Goal: Information Seeking & Learning: Learn about a topic

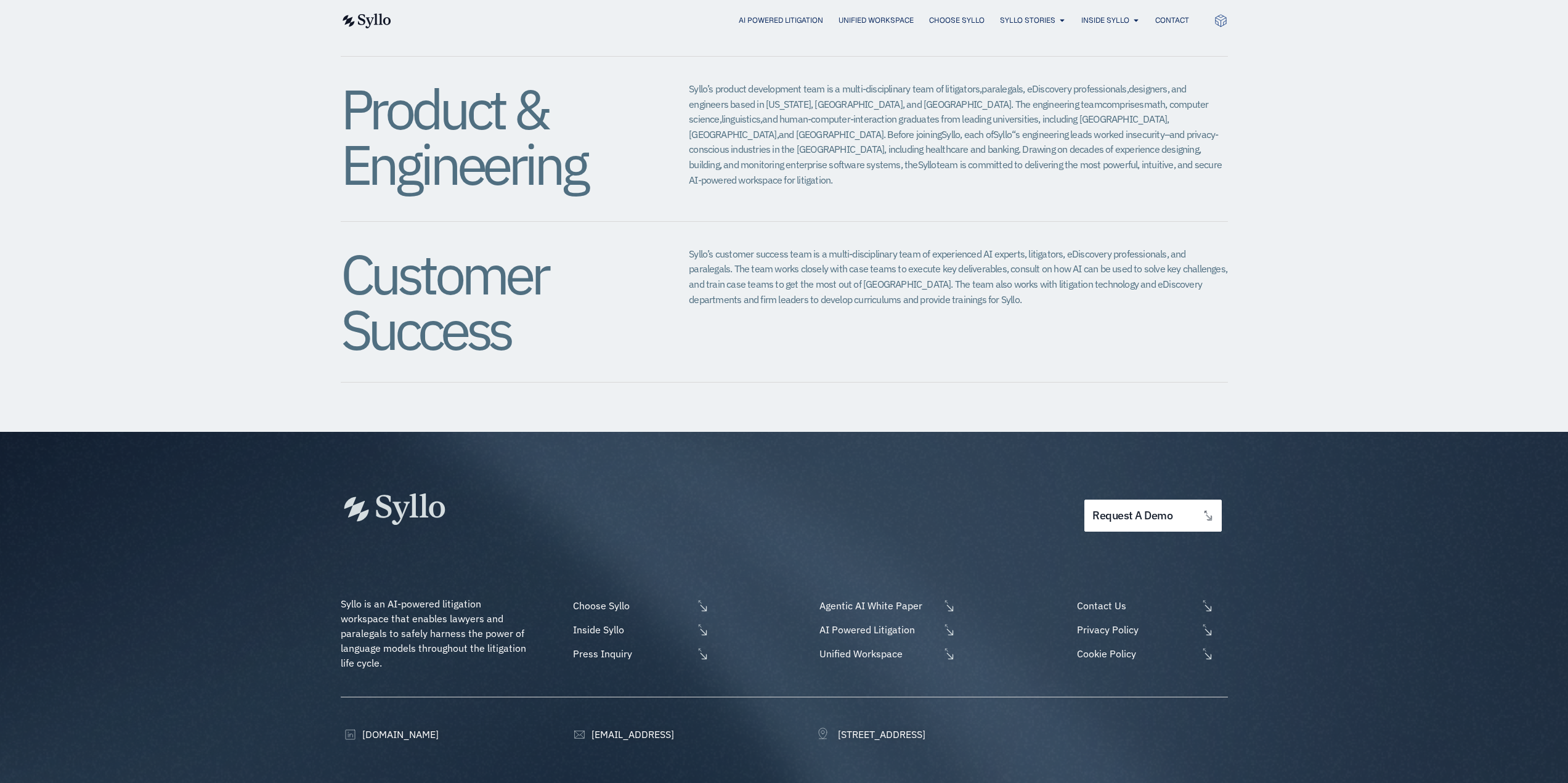
scroll to position [1311, 0]
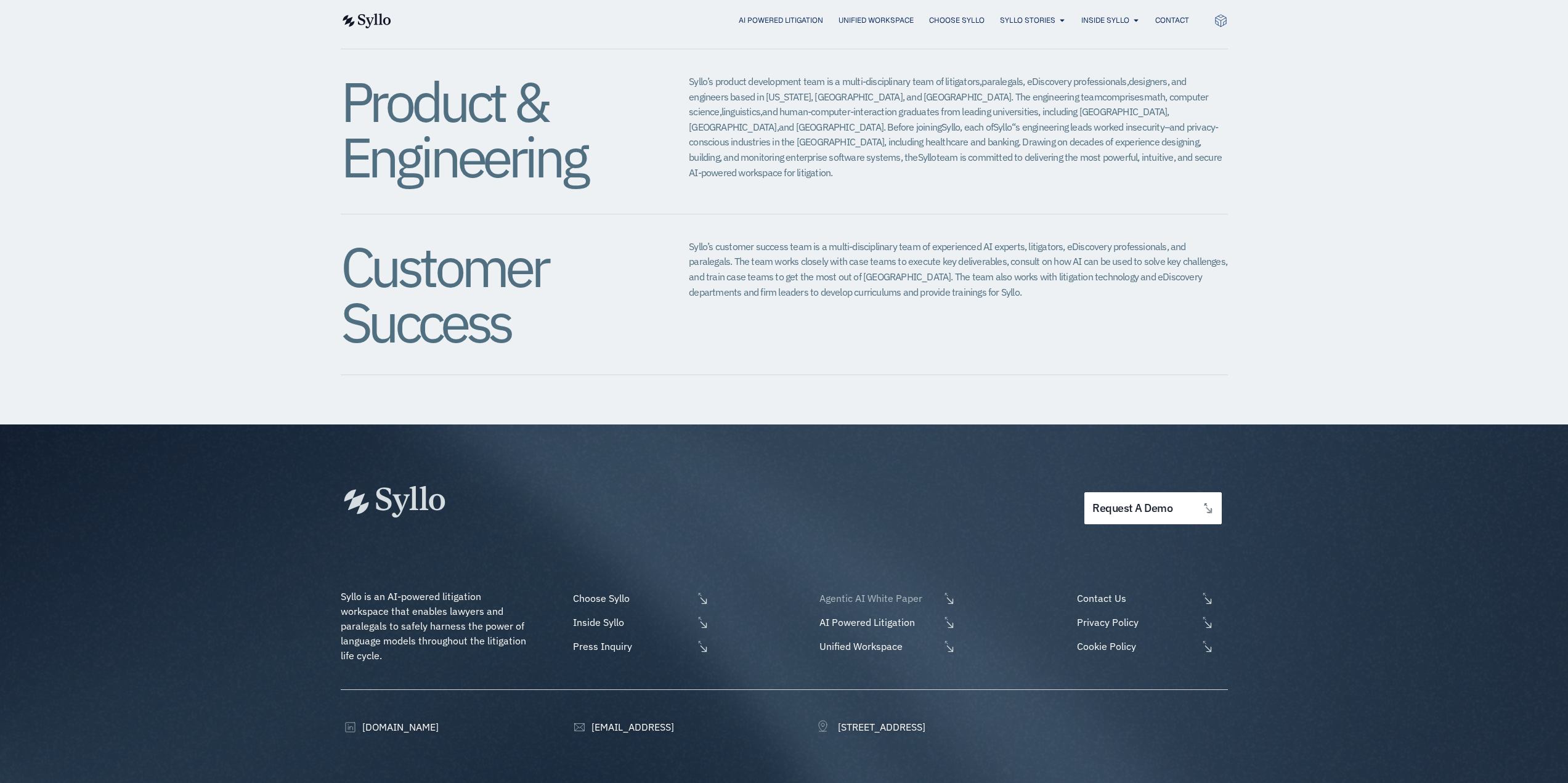
click at [882, 591] on span "Agentic AI White Paper" at bounding box center [877, 598] width 123 height 15
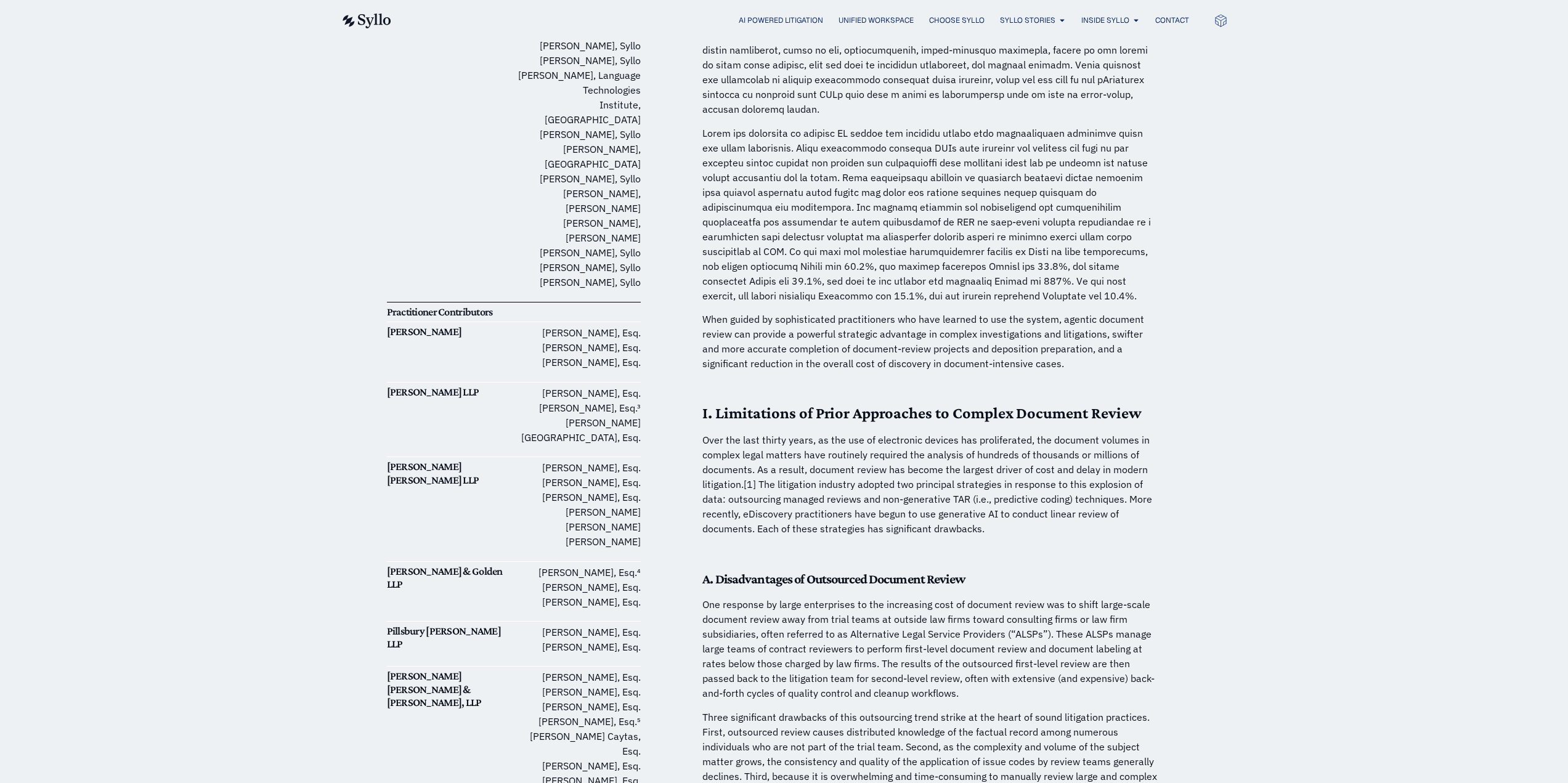
scroll to position [308, 0]
drag, startPoint x: 526, startPoint y: 620, endPoint x: 643, endPoint y: 707, distance: 145.8
click at [816, 671] on p "One response by large enterprises to the increasing cost of document review was…" at bounding box center [930, 648] width 456 height 103
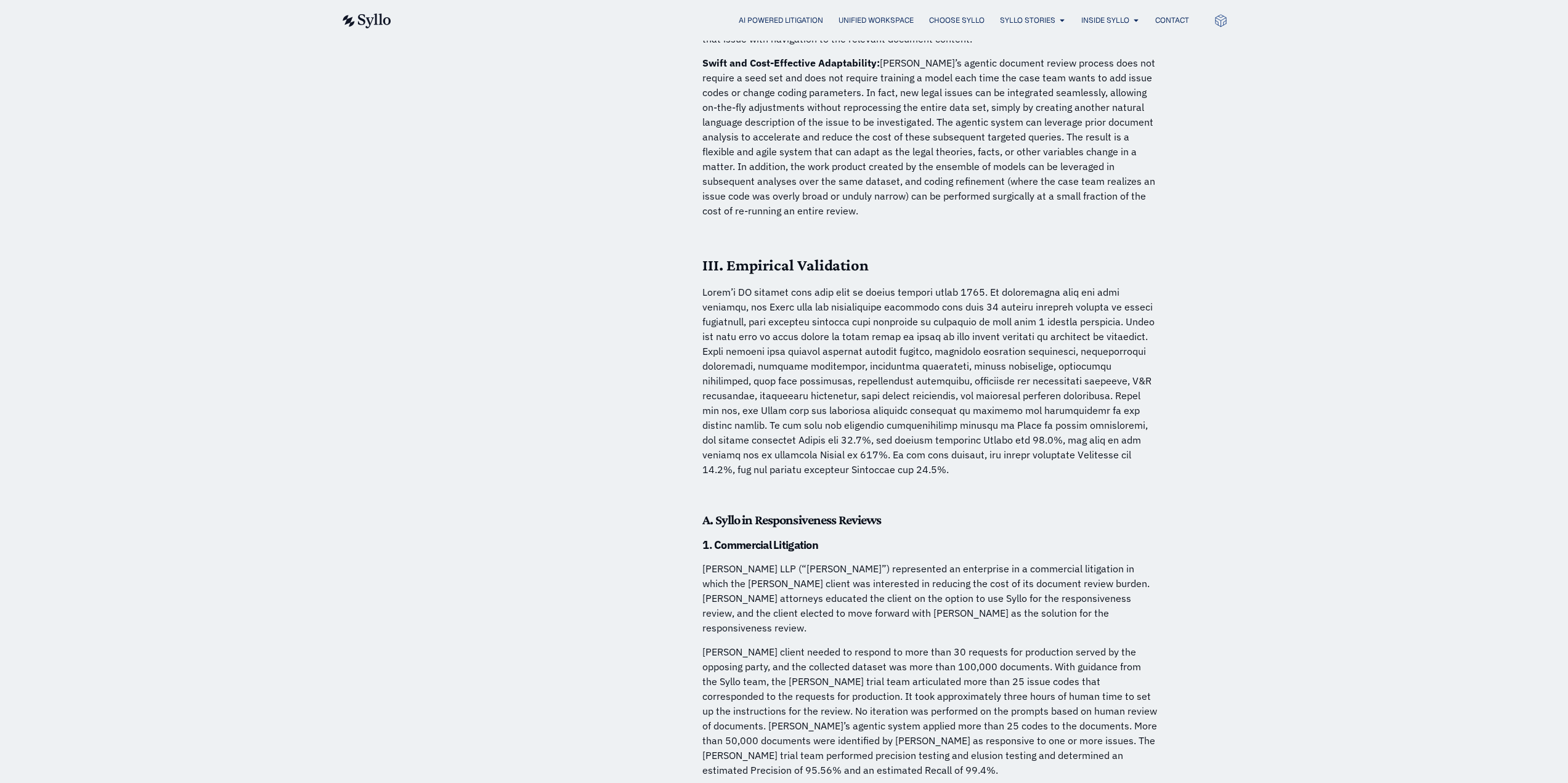
scroll to position [3575, 0]
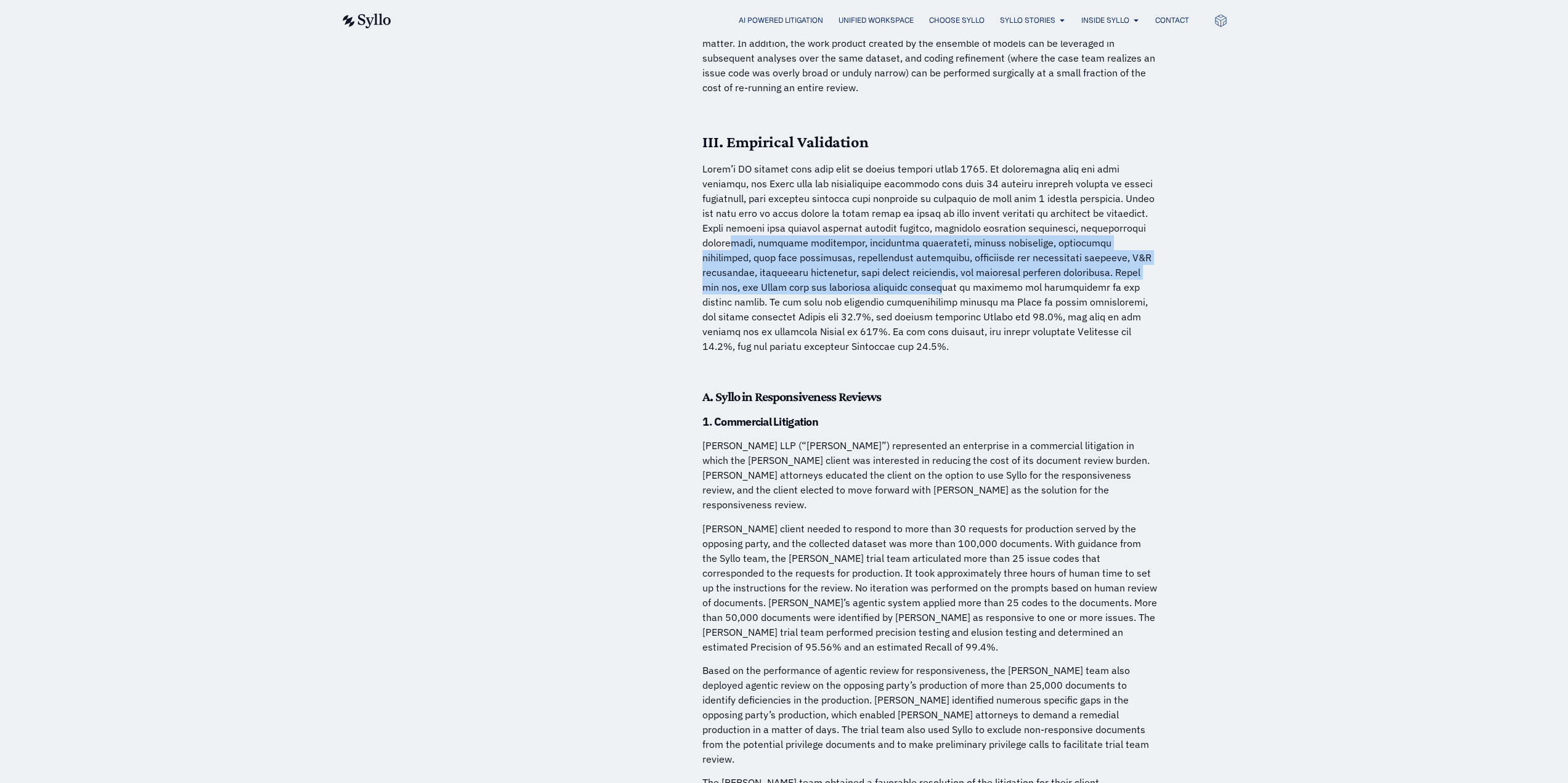
drag, startPoint x: 724, startPoint y: 204, endPoint x: 816, endPoint y: 287, distance: 123.9
click at [820, 257] on p at bounding box center [930, 257] width 456 height 192
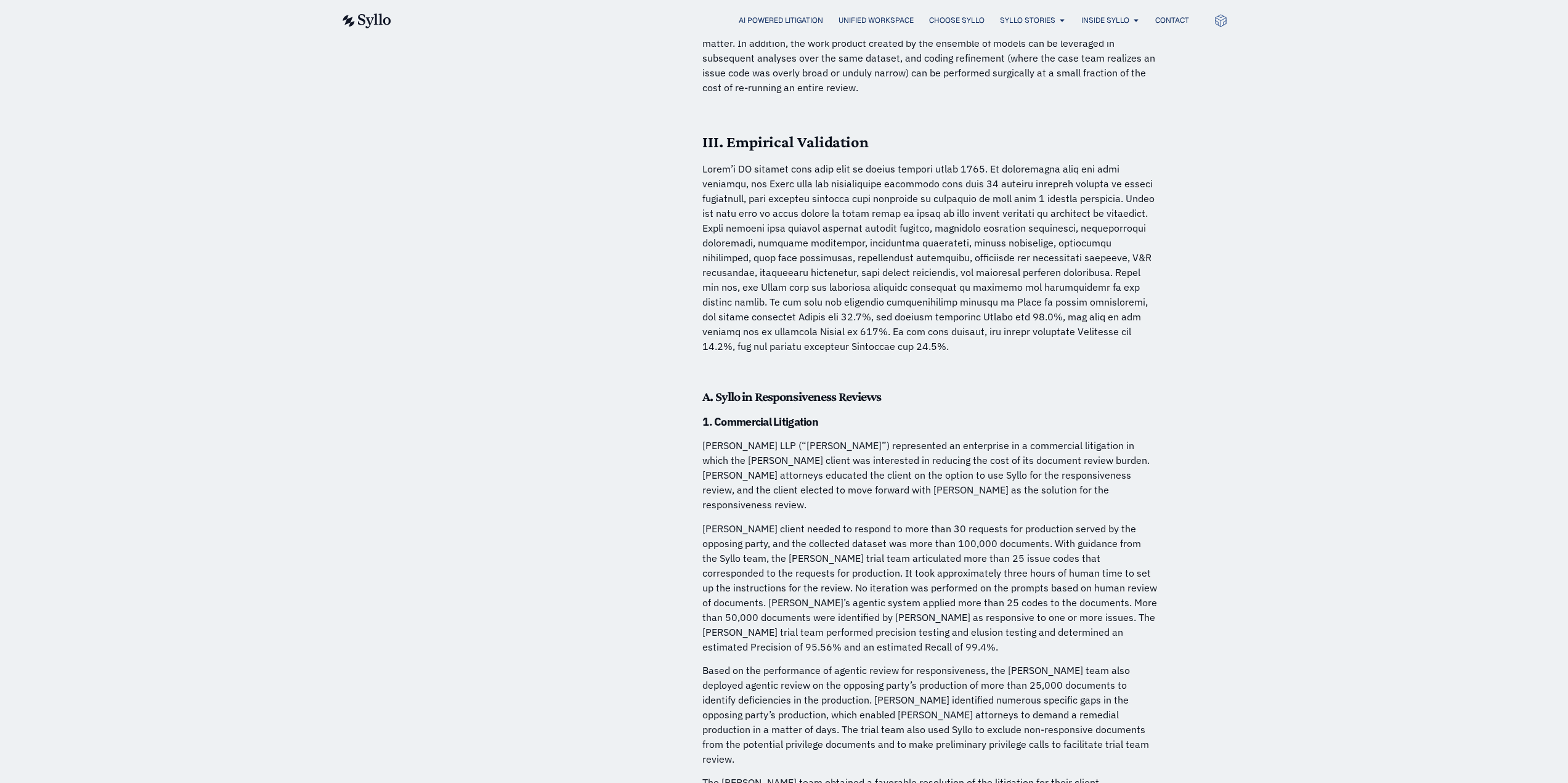
click at [816, 295] on p at bounding box center [930, 257] width 456 height 192
drag, startPoint x: 757, startPoint y: 205, endPoint x: 854, endPoint y: 225, distance: 99.0
click at [854, 224] on p at bounding box center [930, 257] width 456 height 192
click at [854, 225] on p at bounding box center [930, 257] width 456 height 192
drag, startPoint x: 737, startPoint y: 222, endPoint x: 821, endPoint y: 236, distance: 85.2
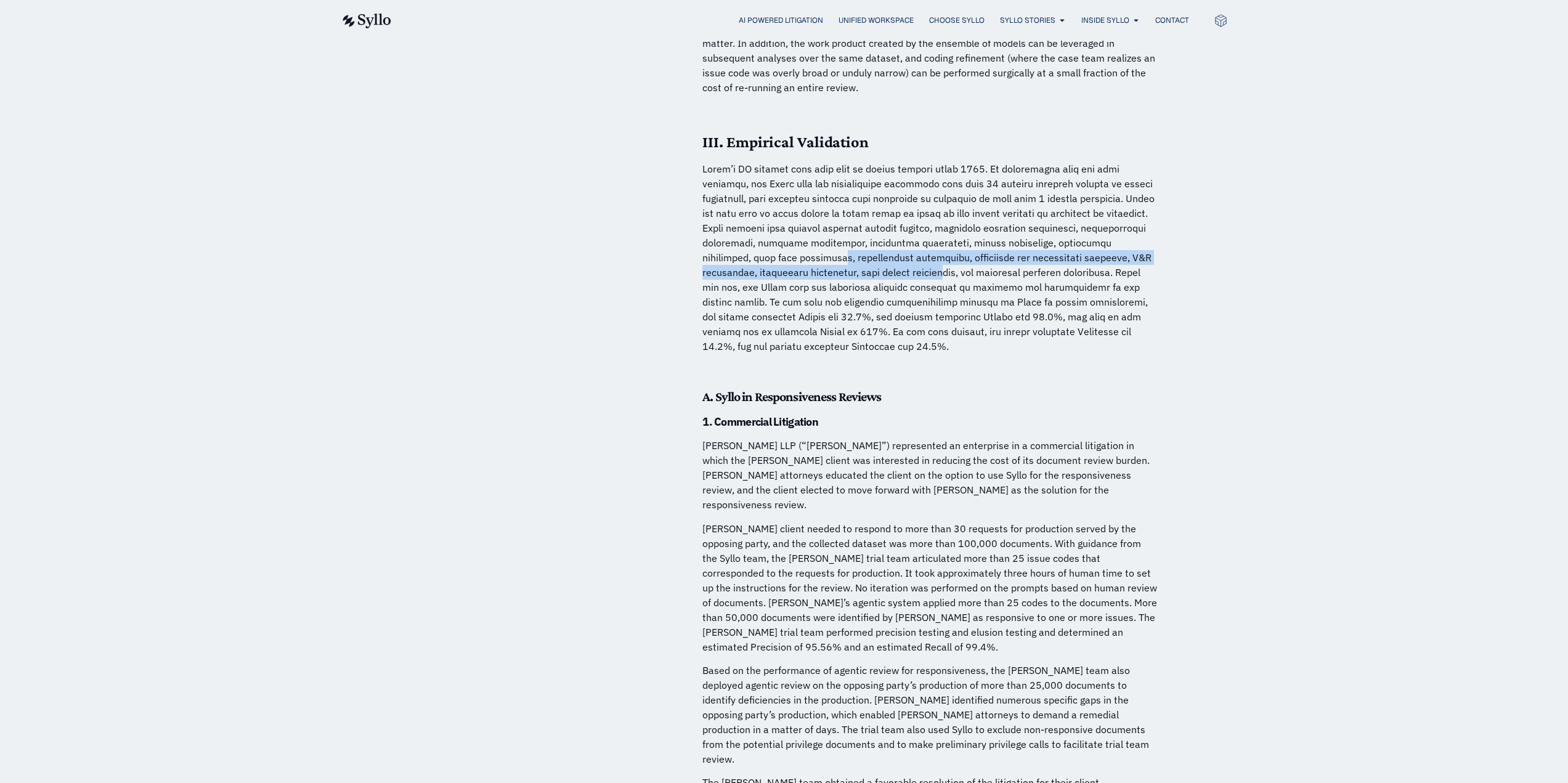
click at [821, 236] on p at bounding box center [930, 257] width 456 height 192
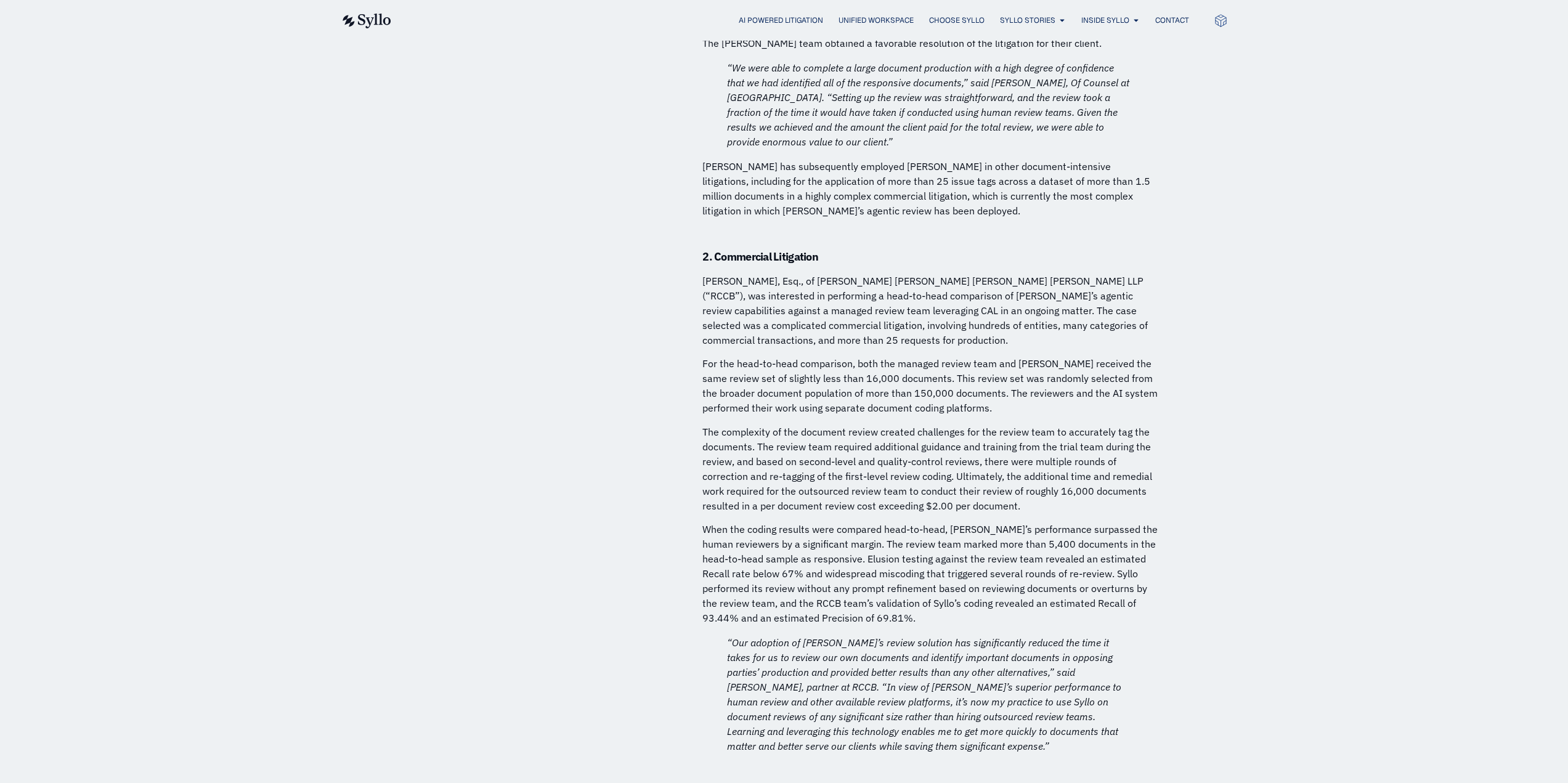
scroll to position [4376, 0]
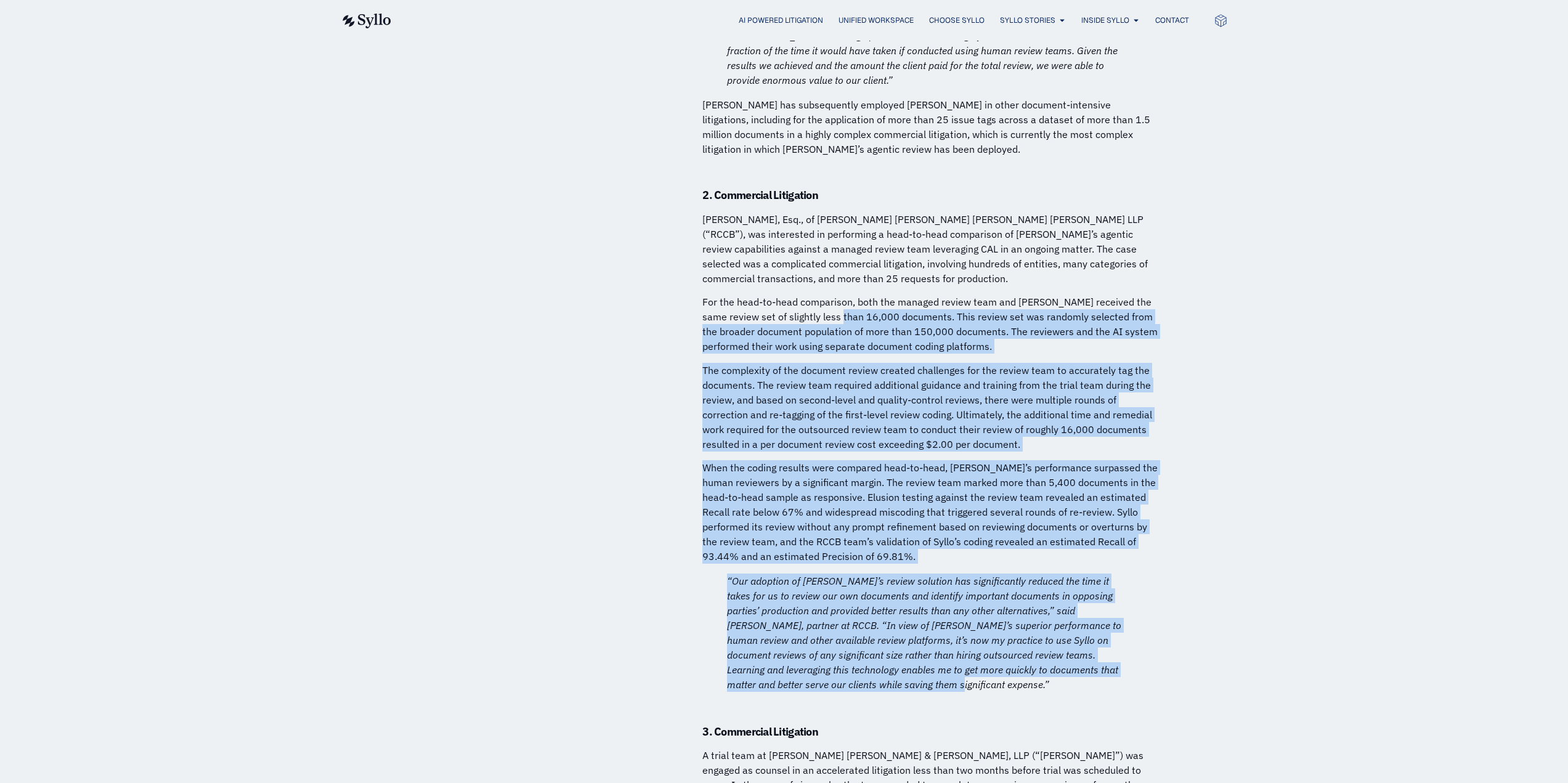
drag, startPoint x: 865, startPoint y: 244, endPoint x: 1099, endPoint y: 606, distance: 431.0
click at [1099, 606] on div "Summary When guided by sophisticated practitioners who have learned to use the …" at bounding box center [930, 519] width 456 height 9425
click at [918, 363] on p "The complexity of the document review created challenges for the review team to…" at bounding box center [930, 407] width 456 height 89
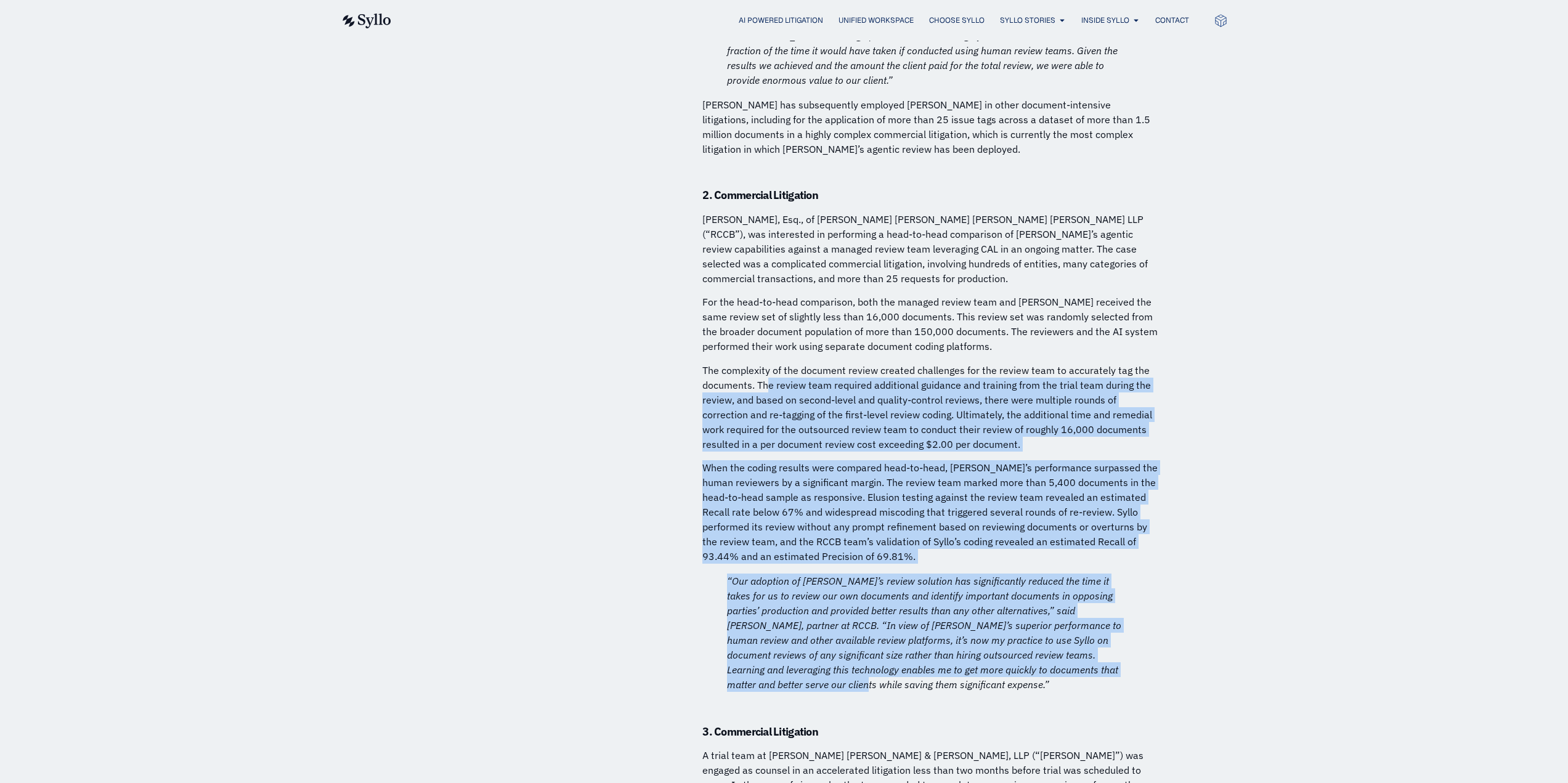
drag, startPoint x: 766, startPoint y: 301, endPoint x: 1070, endPoint y: 591, distance: 420.1
click at [1070, 591] on div "Summary When guided by sophisticated practitioners who have learned to use the …" at bounding box center [930, 519] width 456 height 9425
click at [895, 460] on p "When the coding results were compared head-to-head, [PERSON_NAME]’s performance…" at bounding box center [930, 512] width 456 height 103
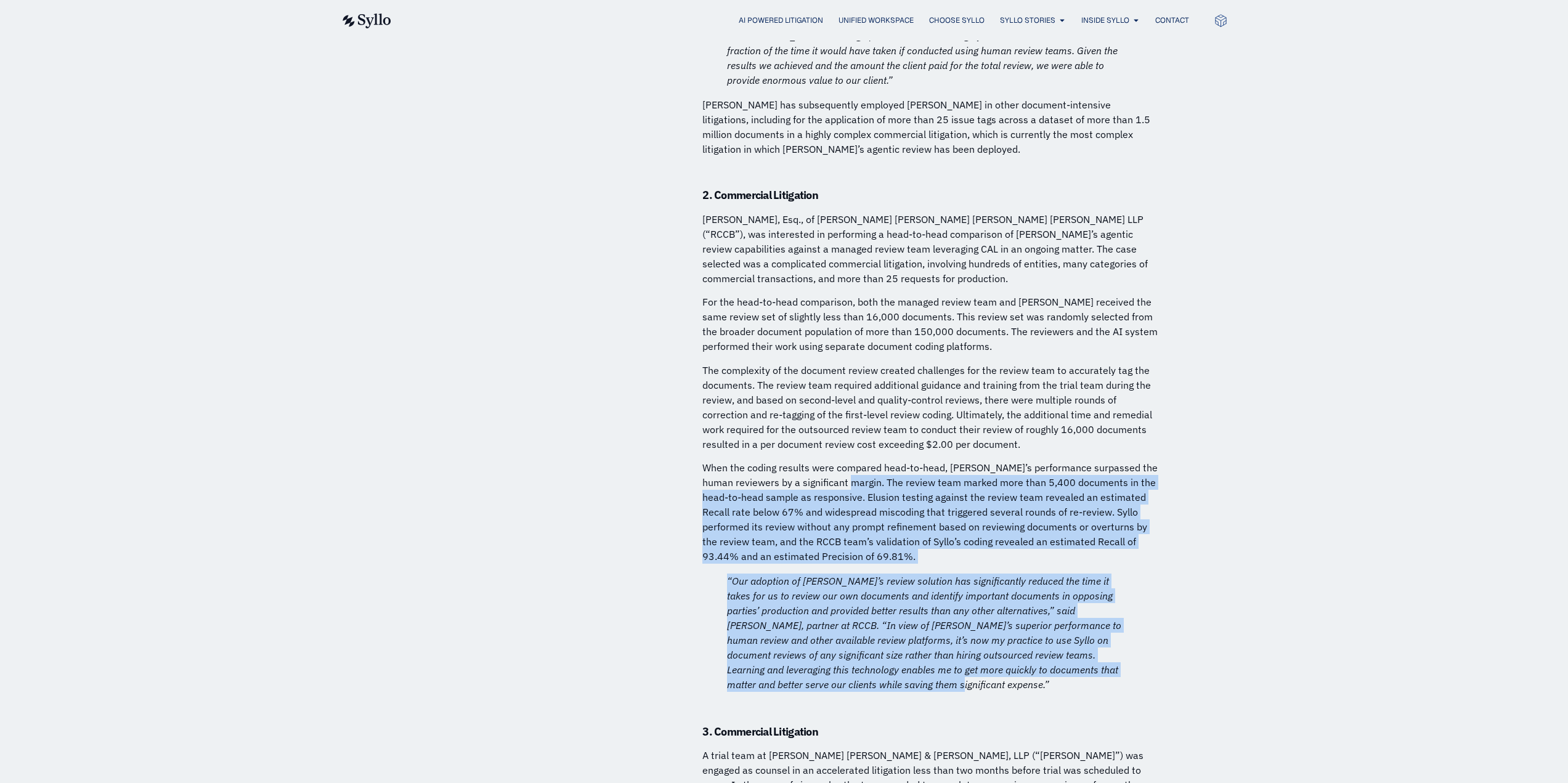
drag, startPoint x: 854, startPoint y: 404, endPoint x: 1113, endPoint y: 609, distance: 330.3
click at [1113, 609] on div "Summary When guided by sophisticated practitioners who have learned to use the …" at bounding box center [930, 519] width 456 height 9425
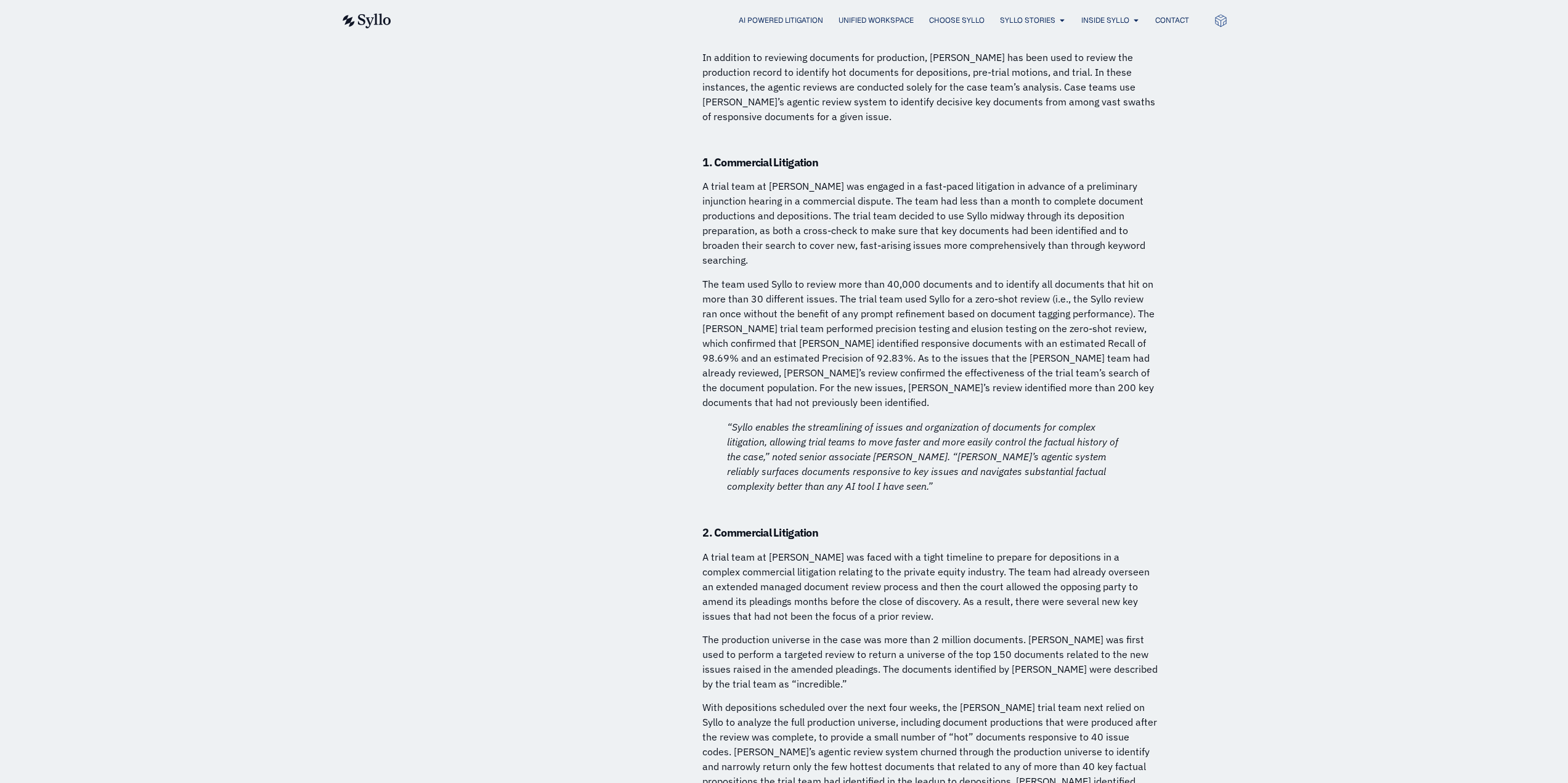
scroll to position [6040, 0]
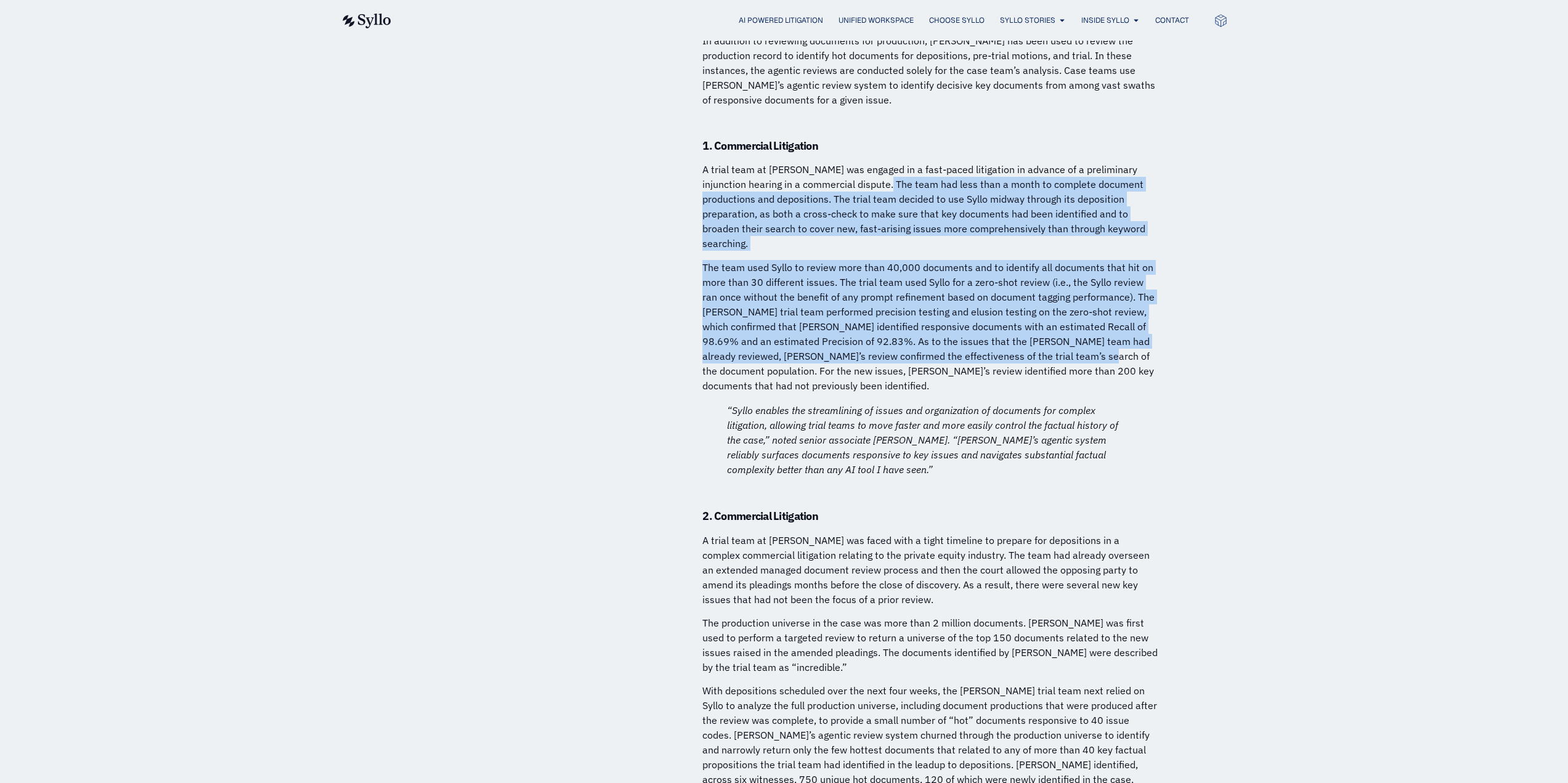
drag, startPoint x: 892, startPoint y: 74, endPoint x: 1052, endPoint y: 249, distance: 237.1
click at [1008, 260] on p "The team used Syllo to review more than 40,000 documents and to identify all do…" at bounding box center [930, 326] width 456 height 133
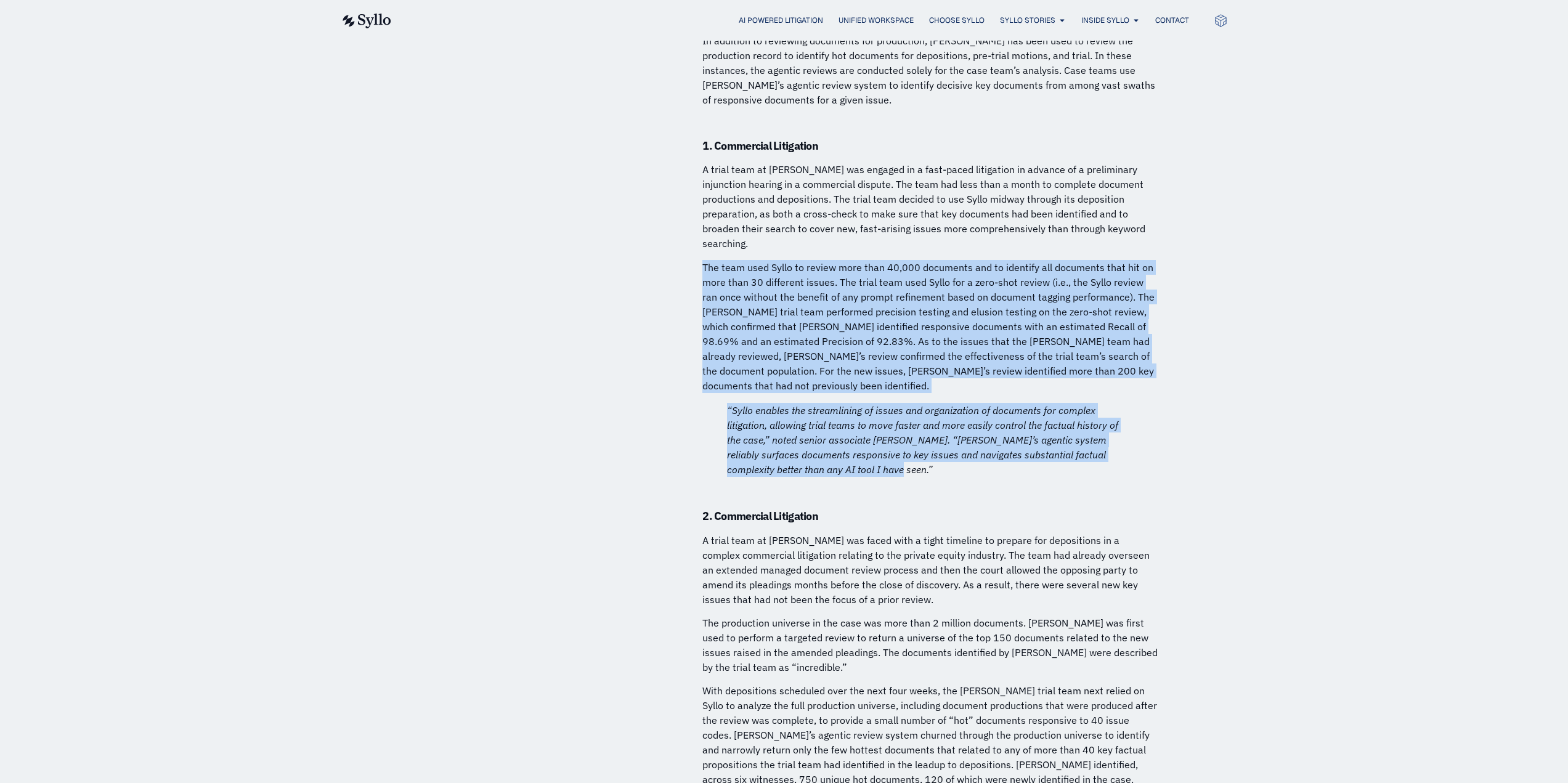
drag, startPoint x: 701, startPoint y: 163, endPoint x: 1117, endPoint y: 361, distance: 460.7
click at [1035, 270] on p "The team used Syllo to review more than 40,000 documents and to identify all do…" at bounding box center [930, 326] width 456 height 133
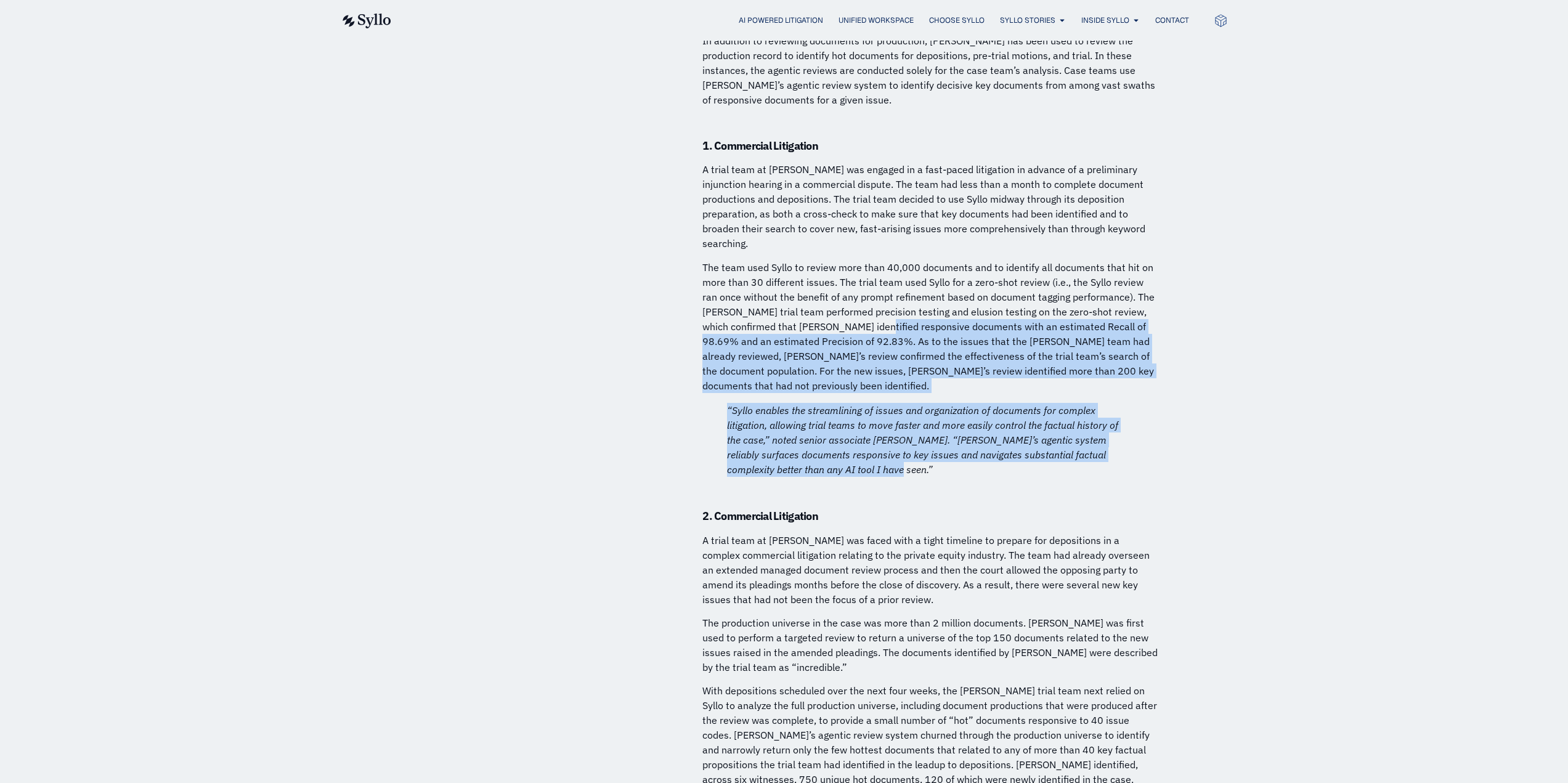
drag, startPoint x: 871, startPoint y: 222, endPoint x: 999, endPoint y: 368, distance: 194.2
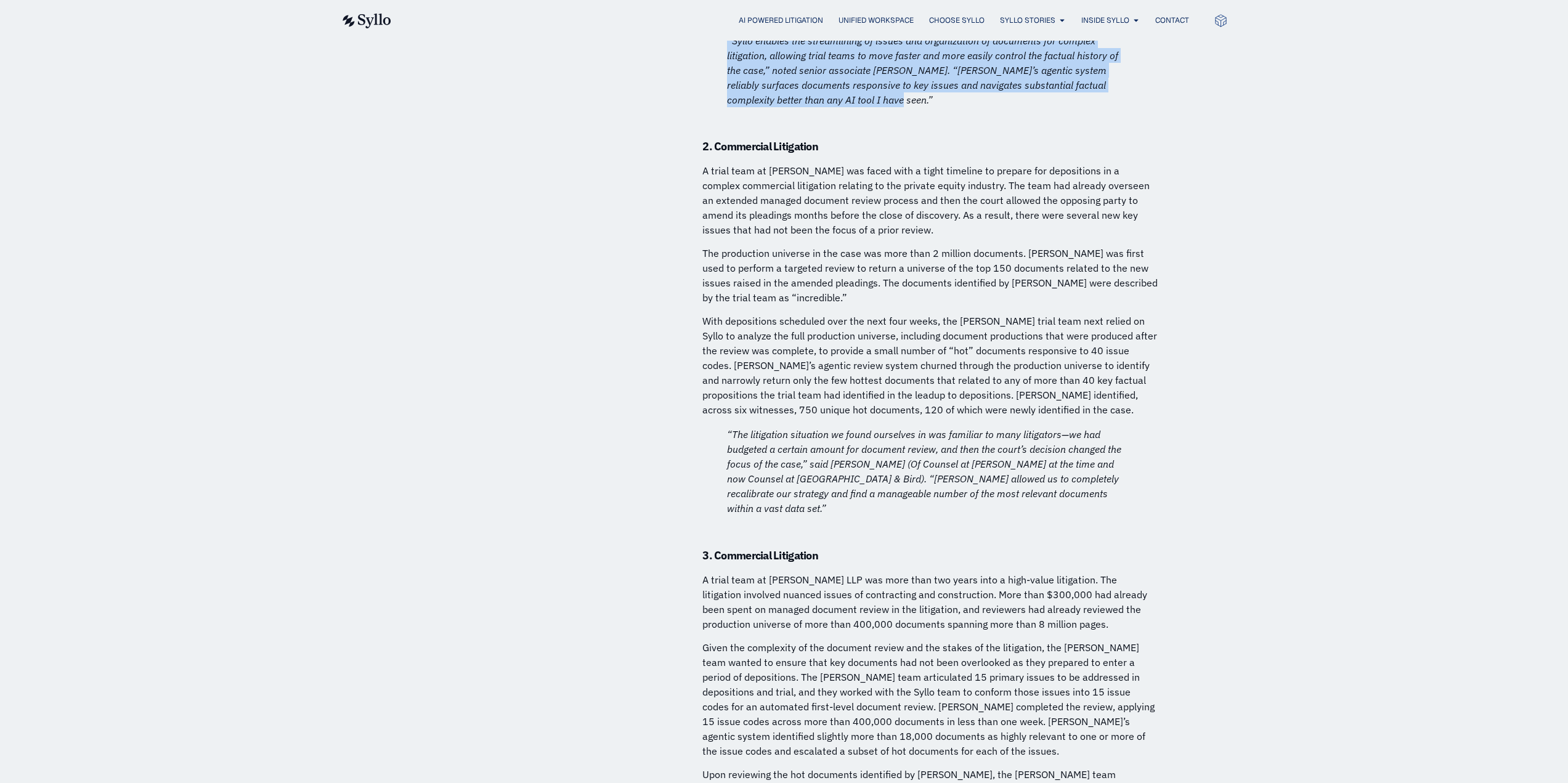
scroll to position [6472, 0]
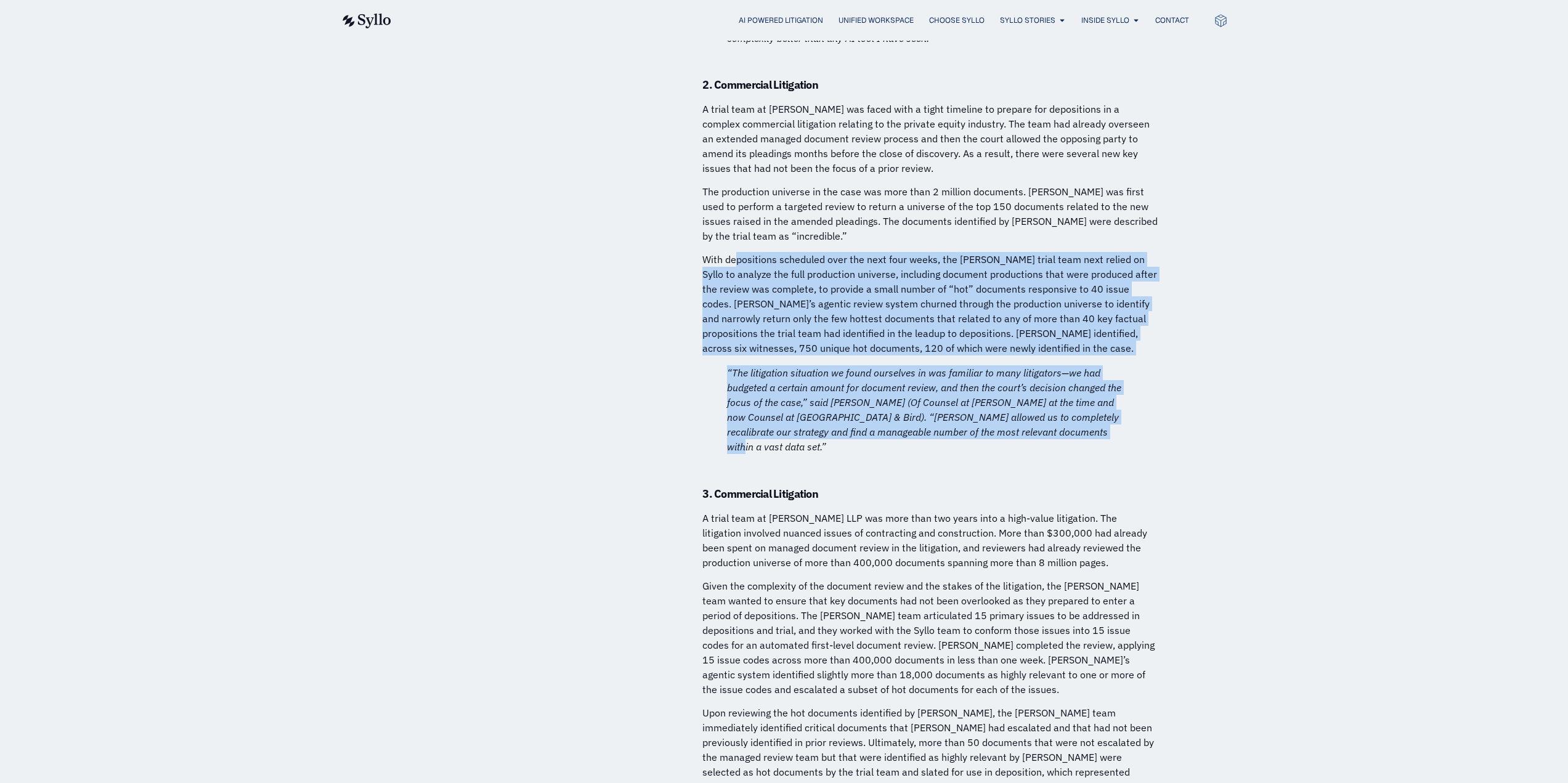
drag, startPoint x: 736, startPoint y: 147, endPoint x: 1049, endPoint y: 330, distance: 362.6
click at [1015, 252] on p "With depositions scheduled over the next four weeks, the [PERSON_NAME] trial te…" at bounding box center [930, 303] width 456 height 103
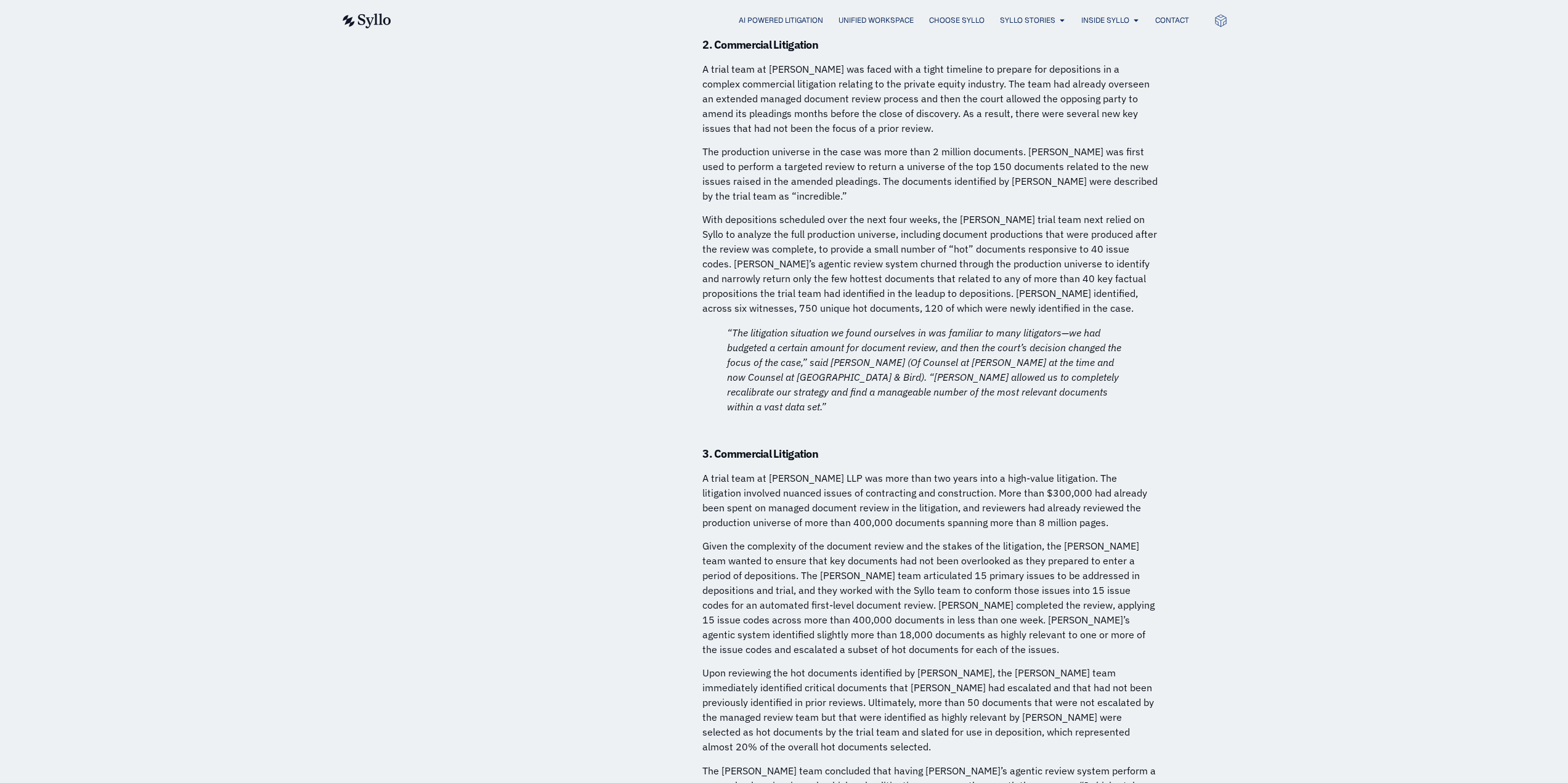
scroll to position [6534, 0]
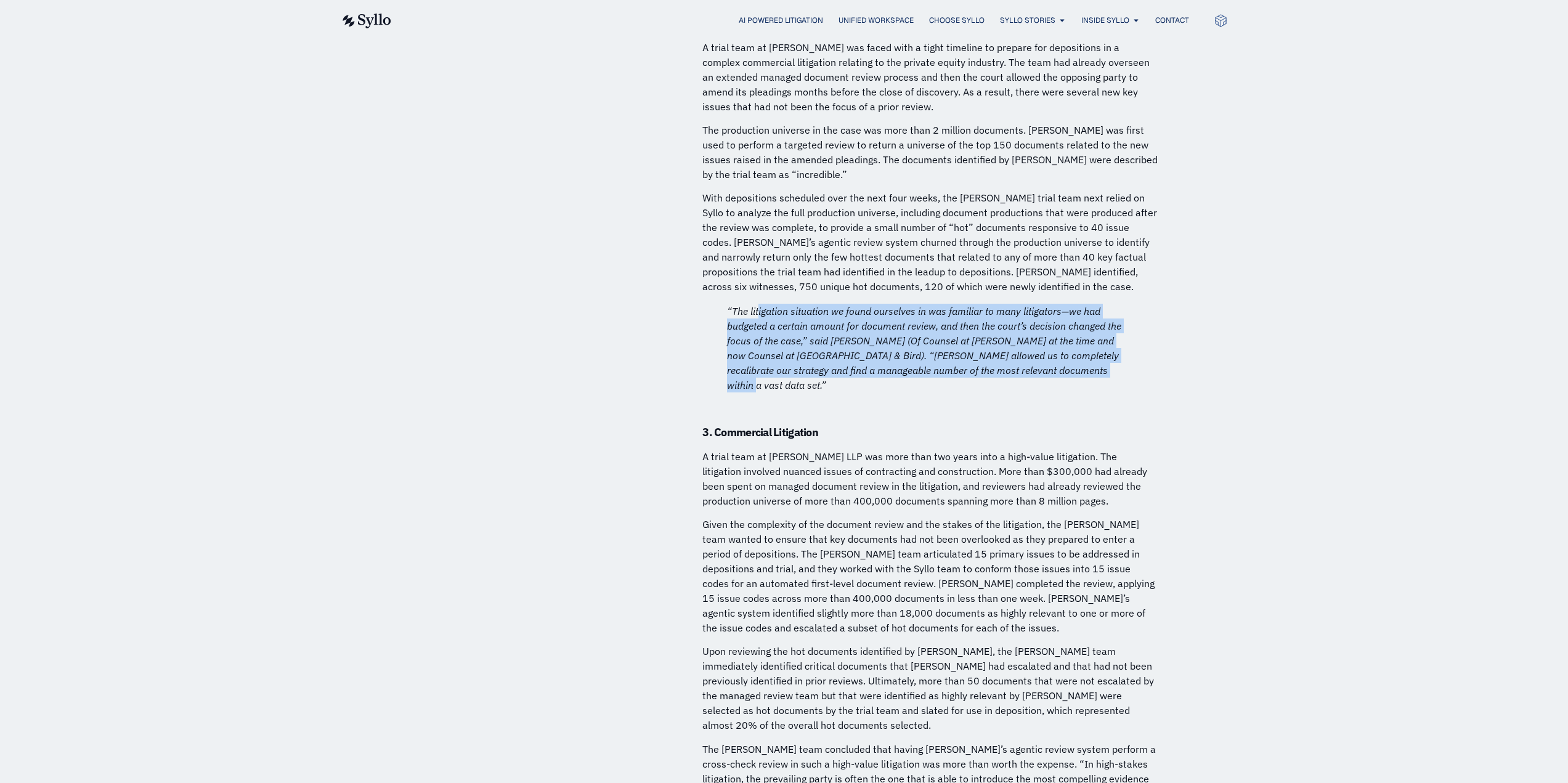
drag, startPoint x: 758, startPoint y: 209, endPoint x: 1095, endPoint y: 263, distance: 341.3
click at [1095, 304] on p "“The litigation situation we found ourselves in was familiar to many litigators…" at bounding box center [930, 348] width 406 height 89
click at [918, 305] on em "“The litigation situation we found ourselves in was familiar to many litigators…" at bounding box center [925, 348] width 394 height 86
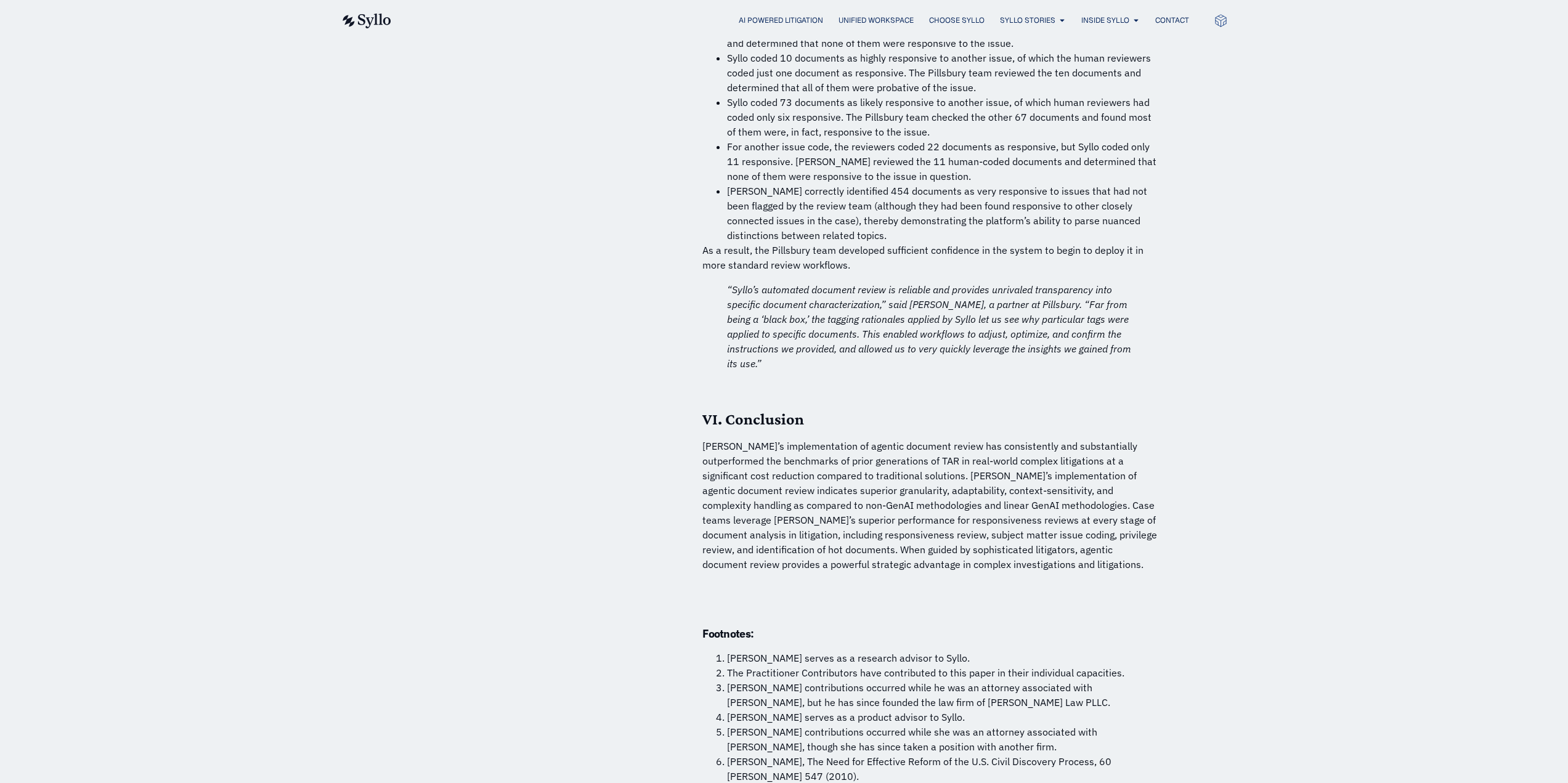
scroll to position [8629, 0]
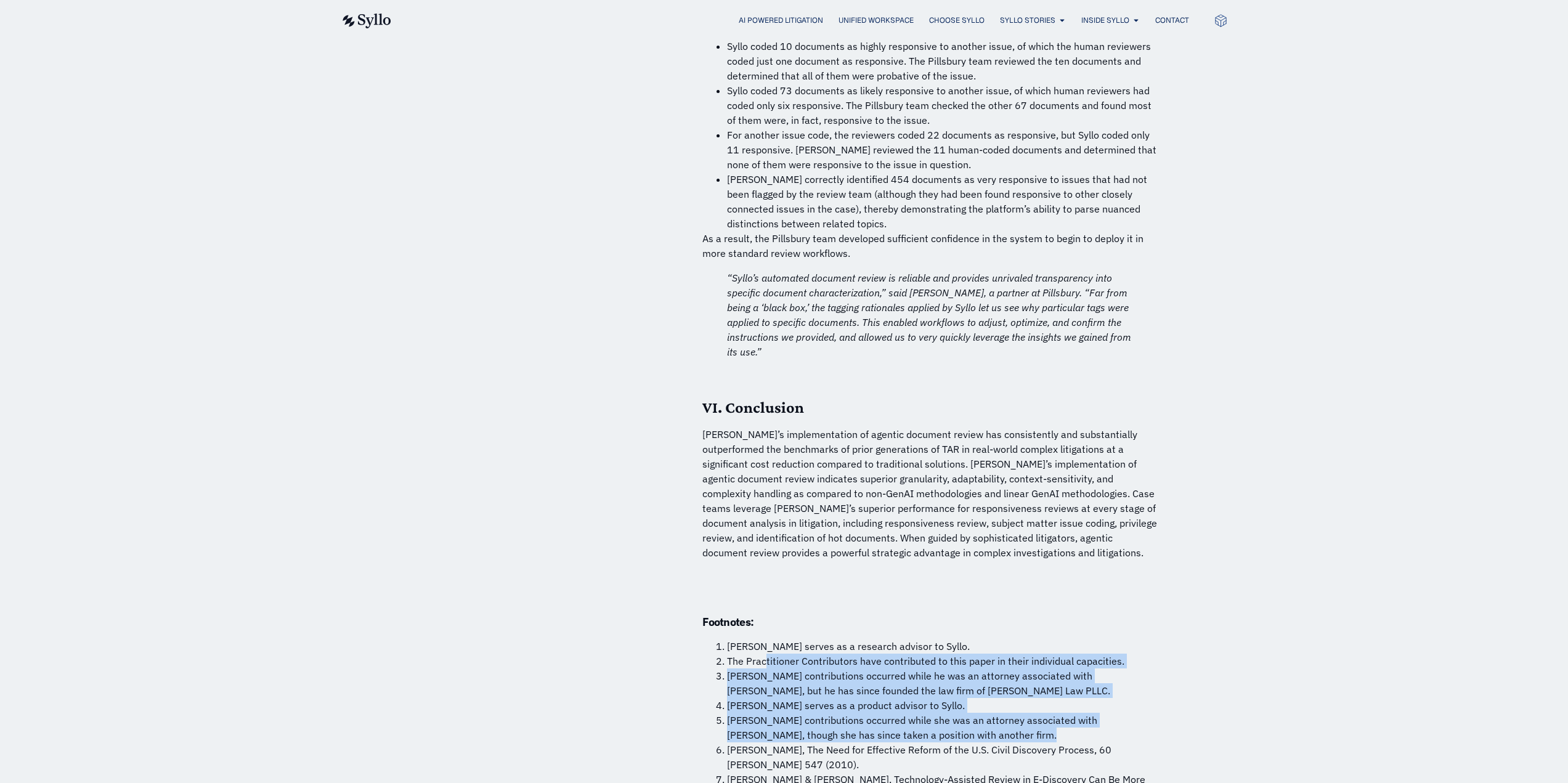
drag, startPoint x: 990, startPoint y: 556, endPoint x: 766, endPoint y: 484, distance: 235.3
click at [766, 654] on li "The Practitioner Contributors have contributed to this paper in their individua…" at bounding box center [943, 662] width 432 height 15
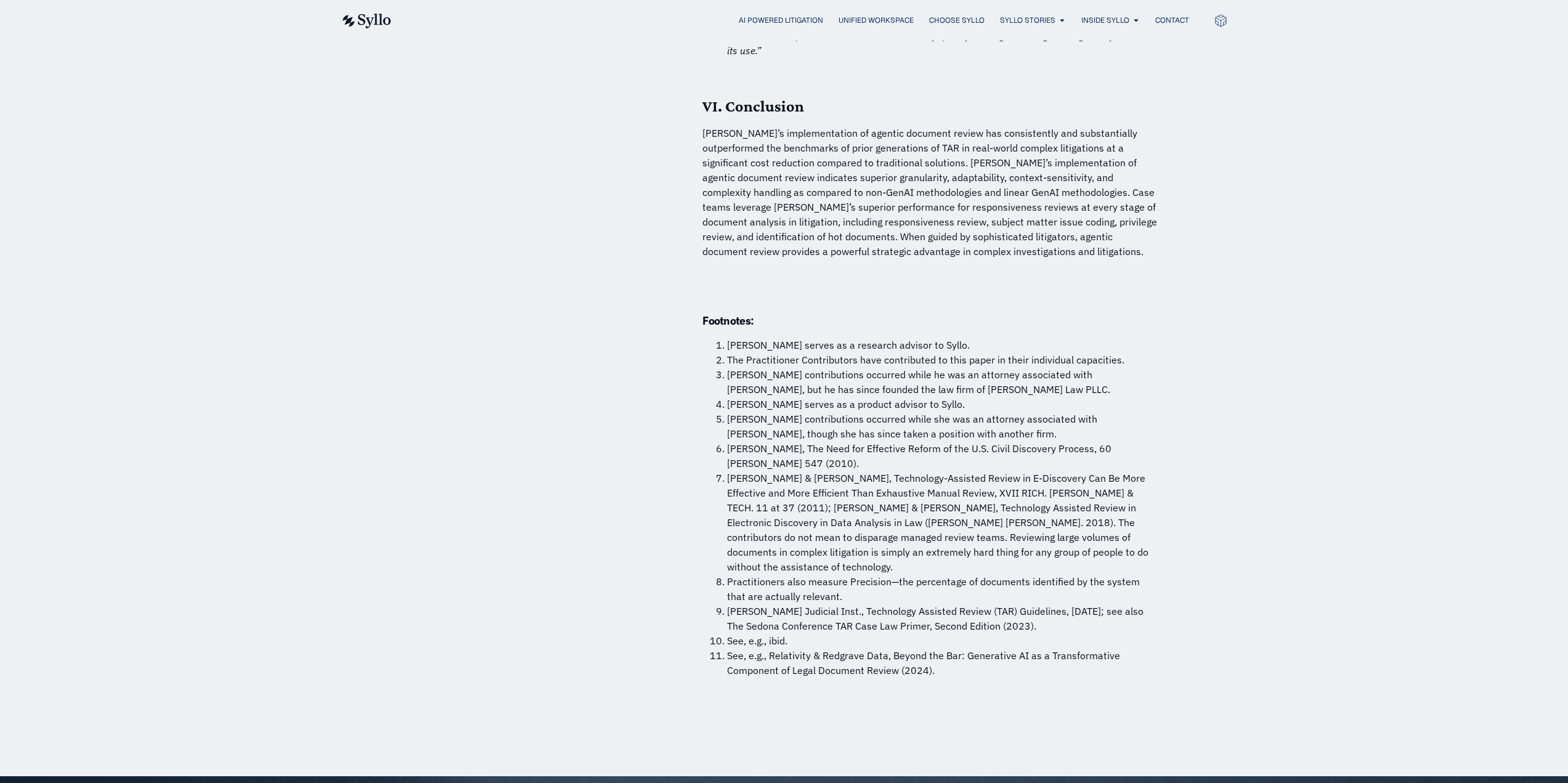
scroll to position [8937, 0]
